Goal: Navigation & Orientation: Find specific page/section

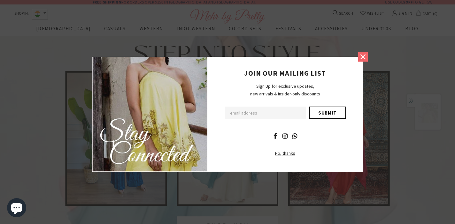
click at [363, 55] on icon at bounding box center [363, 57] width 8 height 8
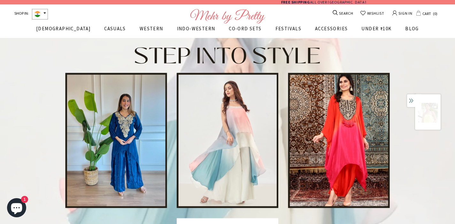
click at [67, 30] on span "[DEMOGRAPHIC_DATA]" at bounding box center [63, 29] width 54 height 6
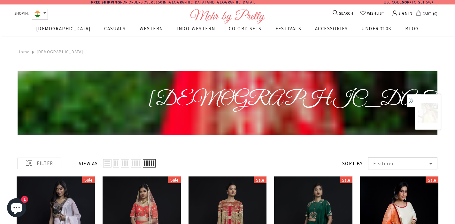
click at [104, 27] on span "CASUALS" at bounding box center [115, 29] width 22 height 6
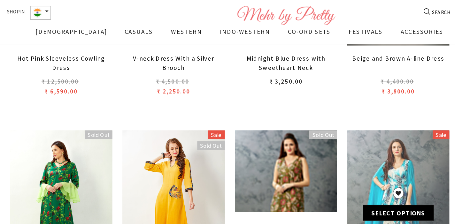
scroll to position [763, 0]
